Goal: Task Accomplishment & Management: Manage account settings

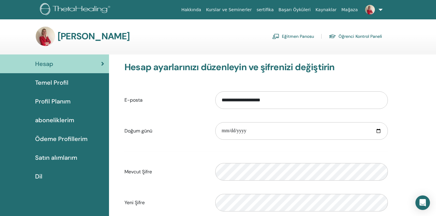
click at [58, 83] on span "Temel Profil" at bounding box center [51, 82] width 33 height 9
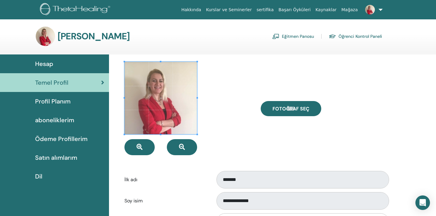
click at [58, 104] on span "Profil Planım" at bounding box center [52, 101] width 35 height 9
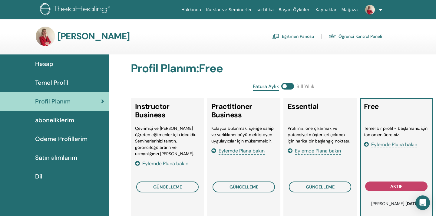
click at [49, 120] on span "aboneliklerim" at bounding box center [54, 120] width 39 height 9
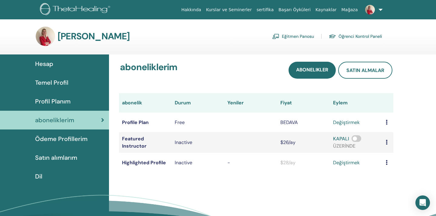
click at [52, 105] on span "Profil Planım" at bounding box center [52, 101] width 35 height 9
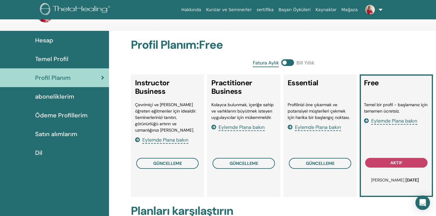
scroll to position [24, 0]
click at [390, 122] on span "Eylemde Plana bakın" at bounding box center [394, 121] width 46 height 7
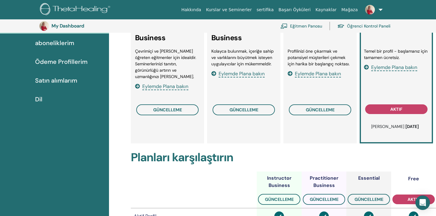
scroll to position [91, 0]
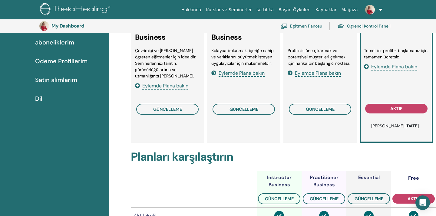
click at [394, 89] on div "Temel bir profil - başlamanız için tamamen ücretsiz. Eylemde Plana bakın" at bounding box center [396, 74] width 65 height 53
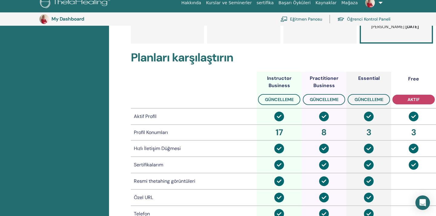
scroll to position [191, 0]
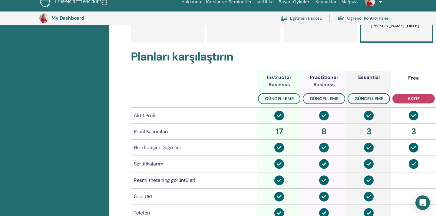
click at [149, 131] on div "Profil Konumları" at bounding box center [194, 131] width 120 height 7
click at [327, 132] on div "8" at bounding box center [324, 131] width 42 height 13
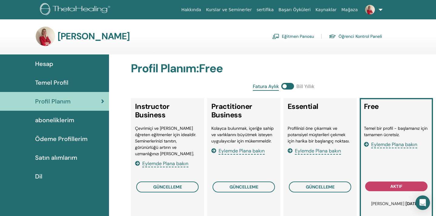
scroll to position [0, 0]
click at [289, 36] on link "Eğitmen Panosu" at bounding box center [293, 37] width 42 height 10
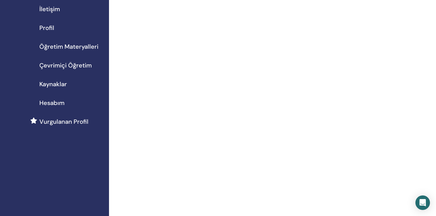
scroll to position [48, 0]
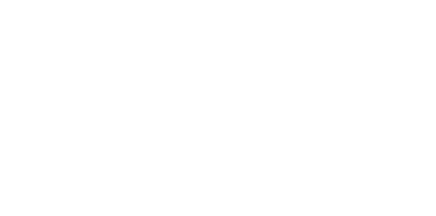
scroll to position [56, 0]
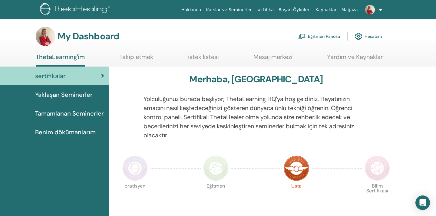
click at [380, 9] on link at bounding box center [372, 9] width 25 height 19
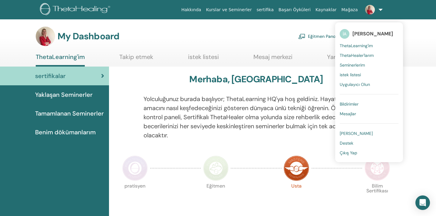
click at [435, 40] on div "My Dashboard Eğitmen Panosu Hesabım" at bounding box center [228, 36] width 415 height 19
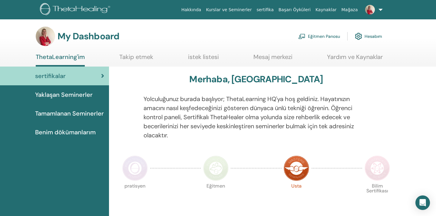
click at [381, 8] on link at bounding box center [372, 9] width 25 height 19
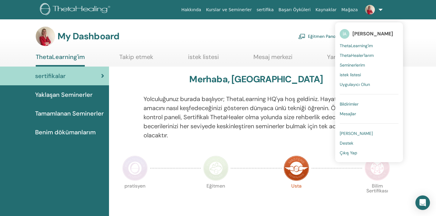
click at [373, 10] on img at bounding box center [370, 10] width 10 height 10
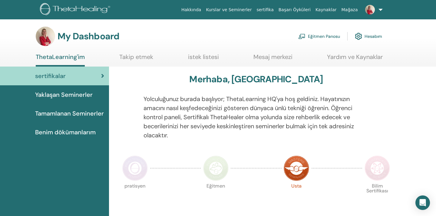
click at [373, 10] on img at bounding box center [370, 10] width 10 height 10
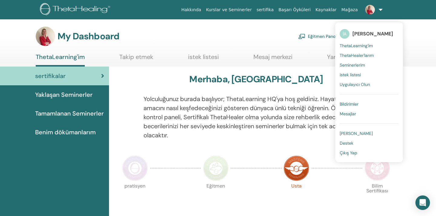
click at [383, 9] on link at bounding box center [372, 9] width 25 height 19
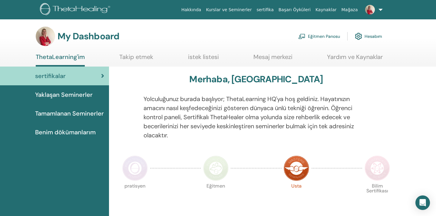
click at [59, 112] on span "Tamamlanan Seminerler" at bounding box center [69, 113] width 69 height 9
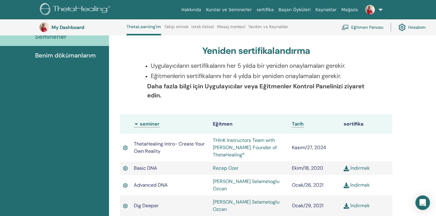
scroll to position [98, 0]
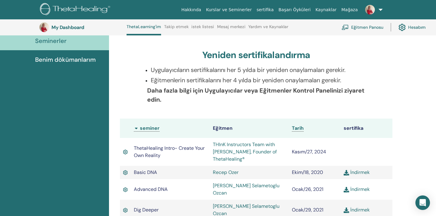
click at [411, 27] on link "Hesabım" at bounding box center [412, 27] width 27 height 13
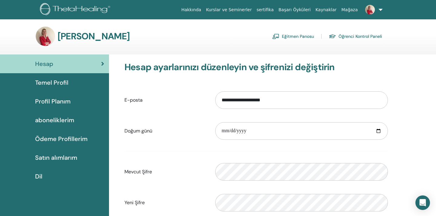
click at [60, 81] on span "Temel Profil" at bounding box center [51, 82] width 33 height 9
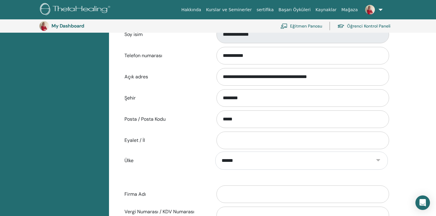
scroll to position [180, 0]
drag, startPoint x: 322, startPoint y: 78, endPoint x: 215, endPoint y: 71, distance: 106.5
type input "*"
click at [215, 71] on div "**********" at bounding box center [302, 77] width 182 height 20
click at [316, 77] on input "**********" at bounding box center [303, 77] width 173 height 18
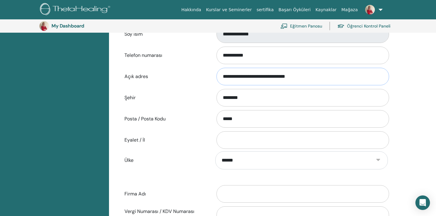
type input "**********"
click at [235, 97] on input "********" at bounding box center [303, 98] width 173 height 18
type input "******"
click at [312, 73] on input "**********" at bounding box center [303, 77] width 173 height 18
click at [224, 75] on input "**********" at bounding box center [303, 77] width 173 height 18
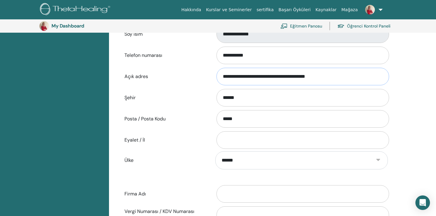
drag, startPoint x: 330, startPoint y: 79, endPoint x: 214, endPoint y: 75, distance: 115.8
click at [214, 75] on div "**********" at bounding box center [302, 77] width 182 height 20
type input "**********"
click at [237, 120] on input "*****" at bounding box center [303, 119] width 173 height 18
paste input "text"
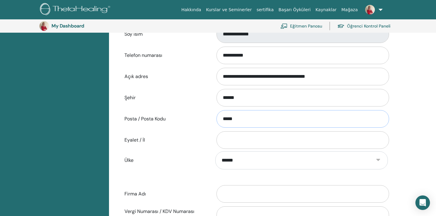
type input "*****"
click at [415, 103] on div "**********" at bounding box center [272, 109] width 327 height 442
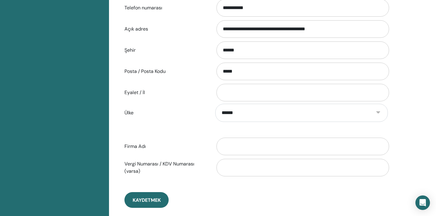
scroll to position [252, 0]
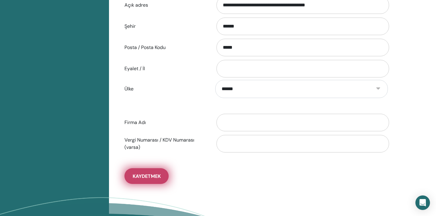
click at [150, 174] on span "Kaydetmek" at bounding box center [147, 176] width 28 height 6
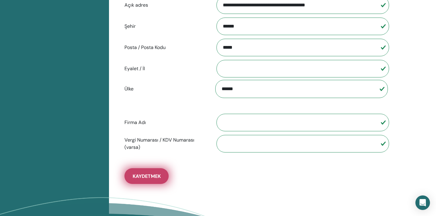
click at [142, 179] on span "Kaydetmek" at bounding box center [147, 176] width 28 height 6
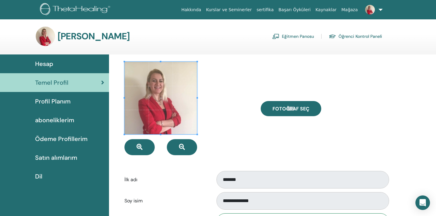
scroll to position [0, 0]
click at [44, 101] on span "Profil Planım" at bounding box center [52, 101] width 35 height 9
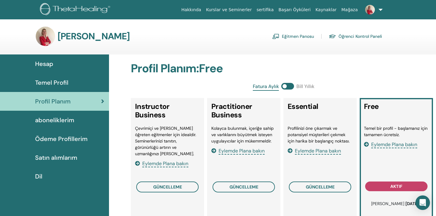
click at [55, 81] on span "Temel Profil" at bounding box center [51, 82] width 33 height 9
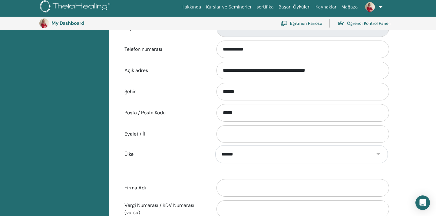
scroll to position [199, 0]
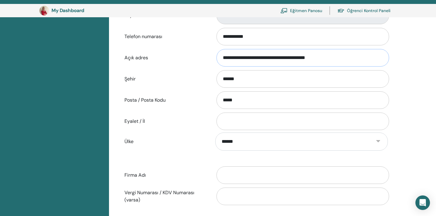
drag, startPoint x: 327, startPoint y: 58, endPoint x: 217, endPoint y: 58, distance: 109.3
drag, startPoint x: 247, startPoint y: 98, endPoint x: 211, endPoint y: 98, distance: 36.3
click at [72, 103] on div "Hesap Temel Profil Profil Planım aboneliklerim Ödeme Profillerim Satın alımlarım" at bounding box center [54, 90] width 109 height 442
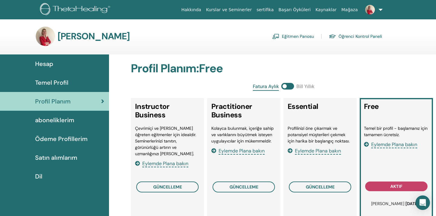
click at [61, 82] on span "Temel Profil" at bounding box center [51, 82] width 33 height 9
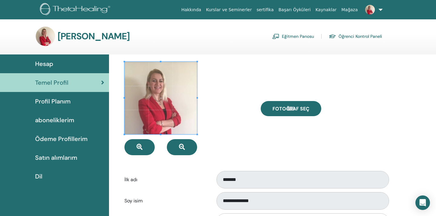
click at [45, 67] on span "Hesap" at bounding box center [44, 63] width 18 height 9
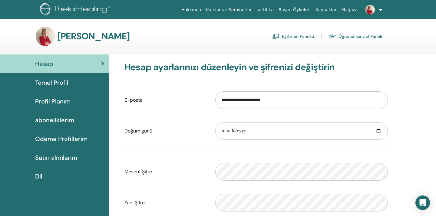
click at [49, 62] on span "Hesap" at bounding box center [44, 63] width 18 height 9
click at [297, 36] on link "Eğitmen Panosu" at bounding box center [293, 37] width 42 height 10
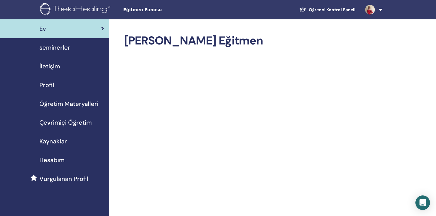
click at [76, 104] on span "Öğretim Materyalleri" at bounding box center [68, 103] width 59 height 9
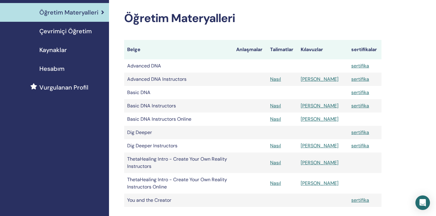
scroll to position [93, 0]
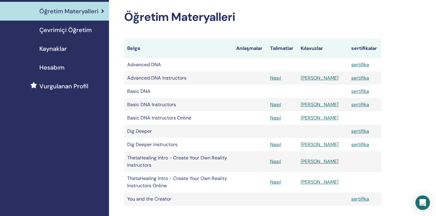
click at [281, 76] on link "Nasıl" at bounding box center [275, 78] width 11 height 6
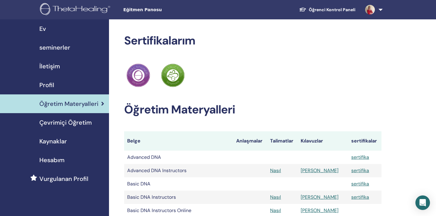
scroll to position [93, 0]
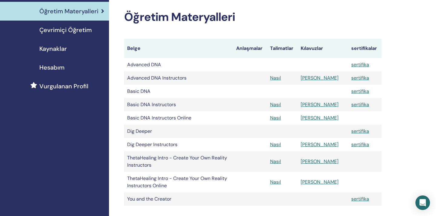
click at [318, 78] on link "[PERSON_NAME]" at bounding box center [320, 78] width 38 height 6
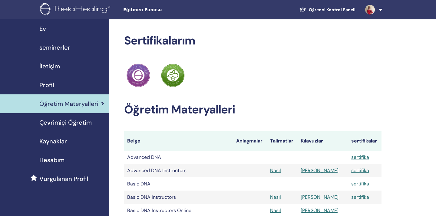
scroll to position [93, 0]
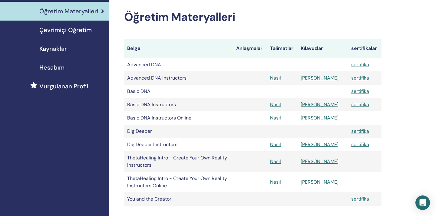
click at [355, 103] on link "sertifika" at bounding box center [360, 104] width 18 height 6
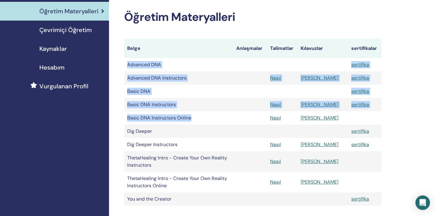
drag, startPoint x: 127, startPoint y: 64, endPoint x: 191, endPoint y: 119, distance: 84.9
click at [191, 119] on tbody "Advanced DNA sertifika Advanced DNA Instructors Nasıl Manuel sertifika Basic DN…" at bounding box center [252, 132] width 257 height 148
click at [418, 71] on div "Sertifikalarım ThetaHealing pratisyen ThetaHealing Eğitmen Öğretim Materyalleri…" at bounding box center [272, 109] width 327 height 364
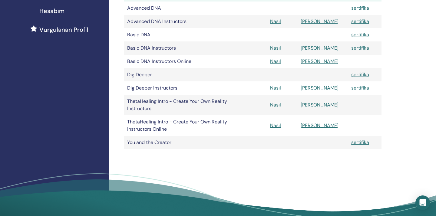
scroll to position [150, 0]
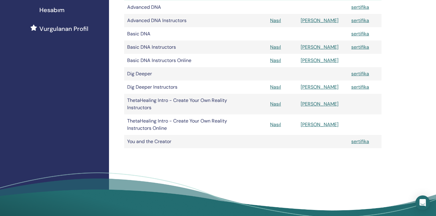
click at [281, 104] on link "Nasıl" at bounding box center [275, 104] width 11 height 6
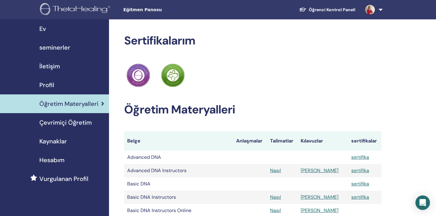
scroll to position [150, 0]
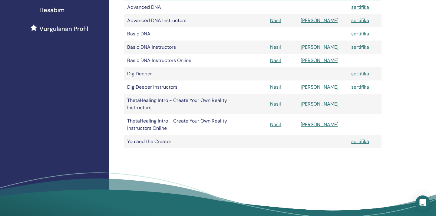
click at [322, 104] on link "[PERSON_NAME]" at bounding box center [320, 104] width 38 height 6
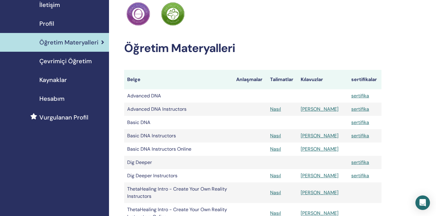
scroll to position [62, 0]
